Goal: Find specific page/section

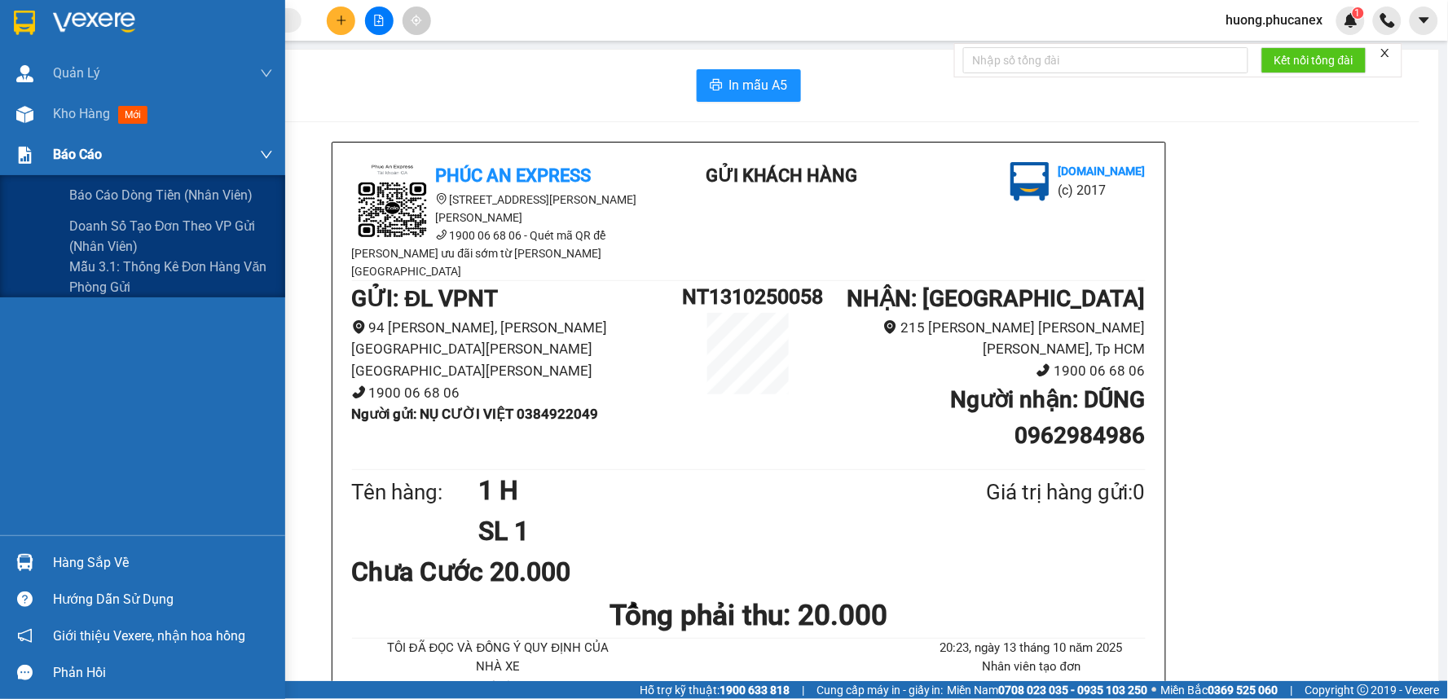
scroll to position [95, 0]
click at [86, 190] on span "Báo cáo dòng tiền (nhân viên)" at bounding box center [161, 195] width 185 height 20
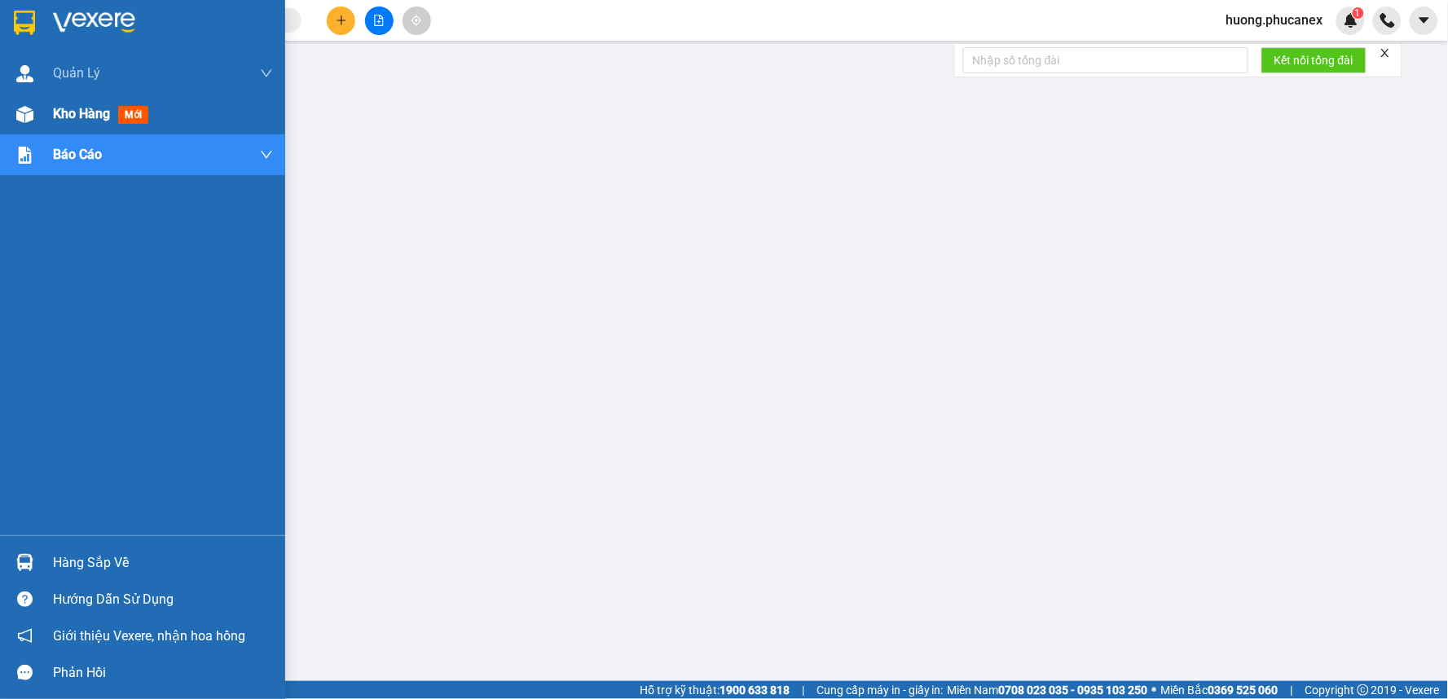
click at [95, 120] on span "Kho hàng" at bounding box center [81, 113] width 57 height 15
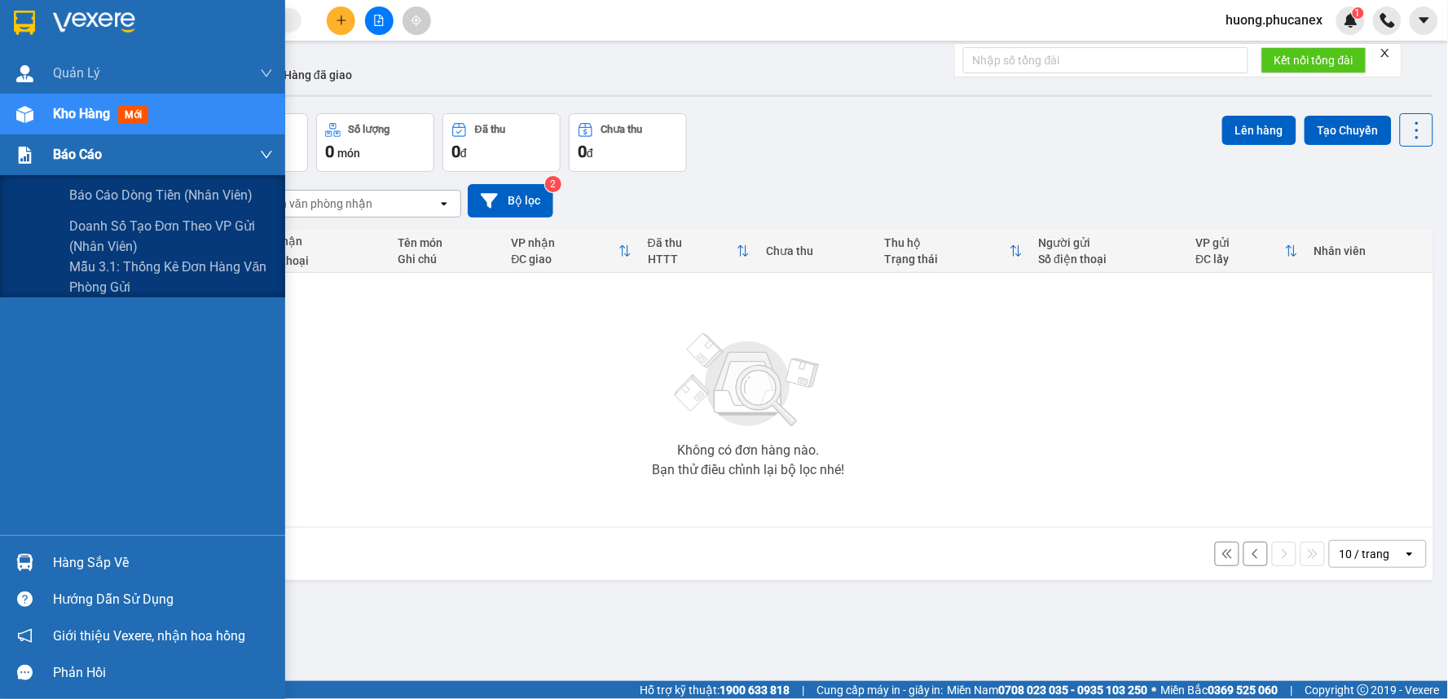
click at [91, 141] on div "Báo cáo" at bounding box center [163, 154] width 220 height 41
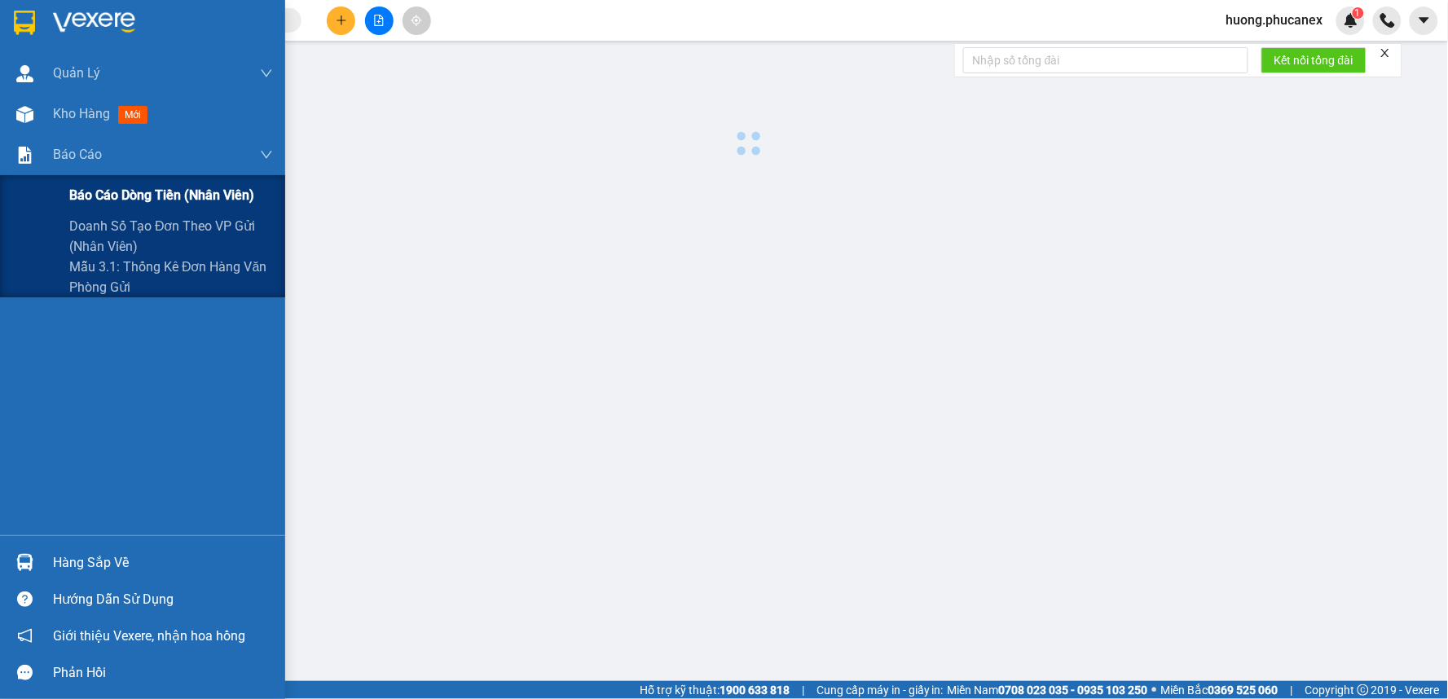
click at [151, 200] on span "Báo cáo dòng tiền (nhân viên)" at bounding box center [161, 195] width 185 height 20
